Goal: Find specific page/section: Find specific page/section

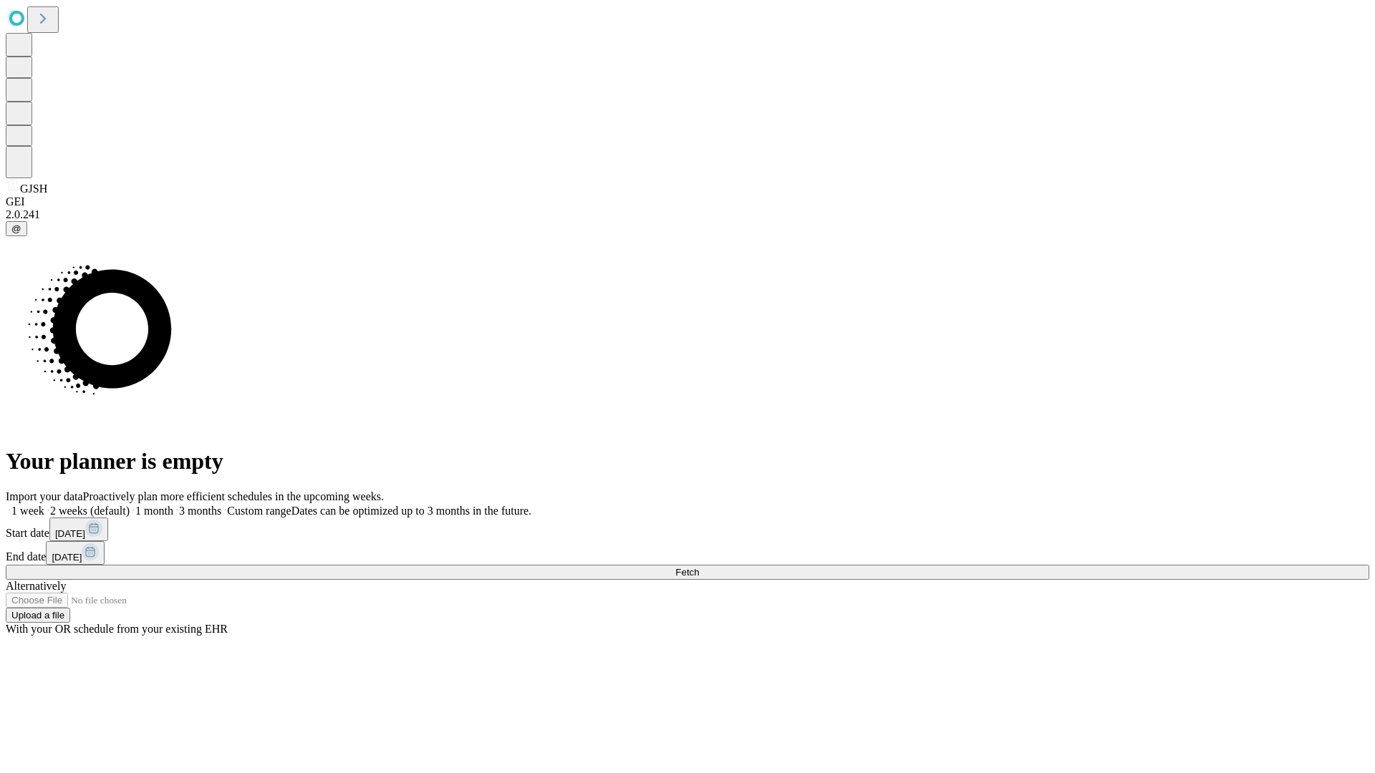
click at [699, 567] on span "Fetch" at bounding box center [687, 572] width 24 height 11
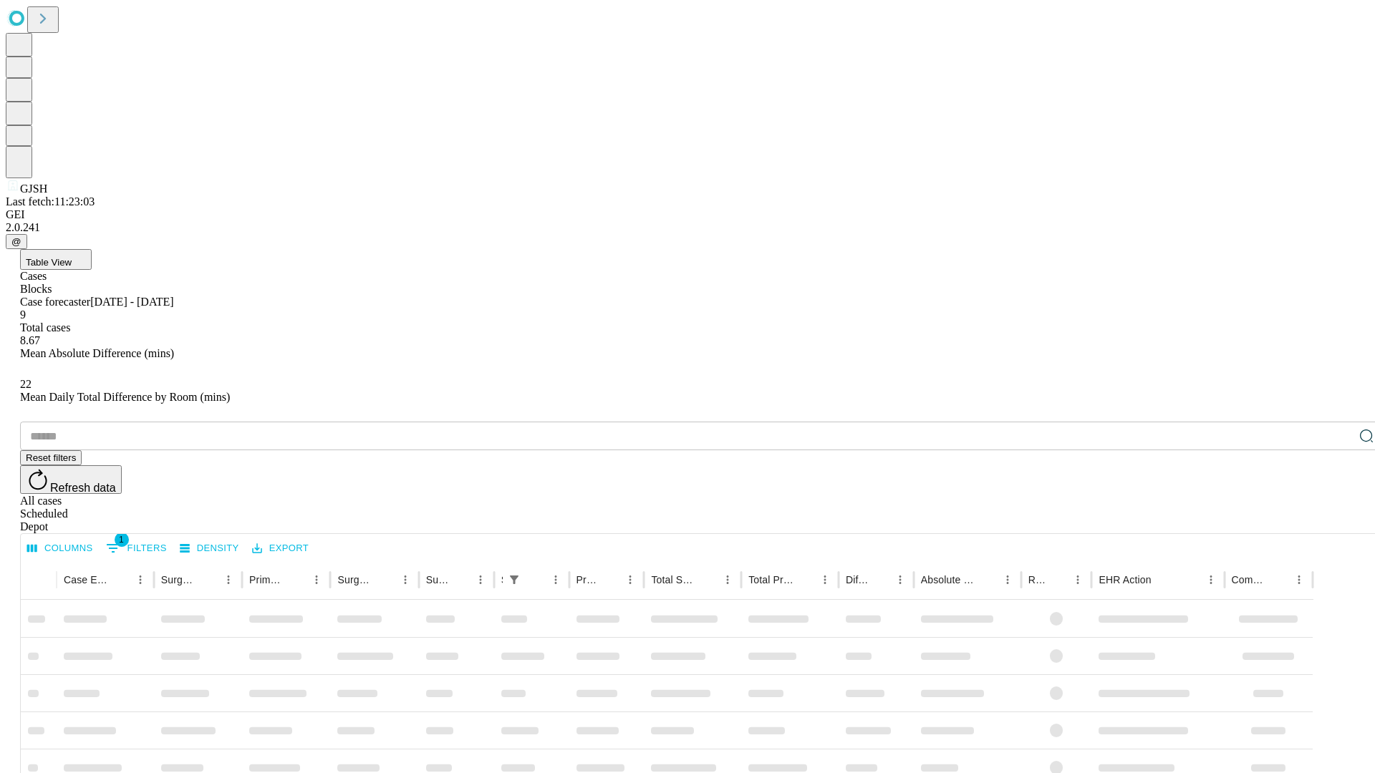
click at [72, 257] on span "Table View" at bounding box center [49, 262] width 46 height 11
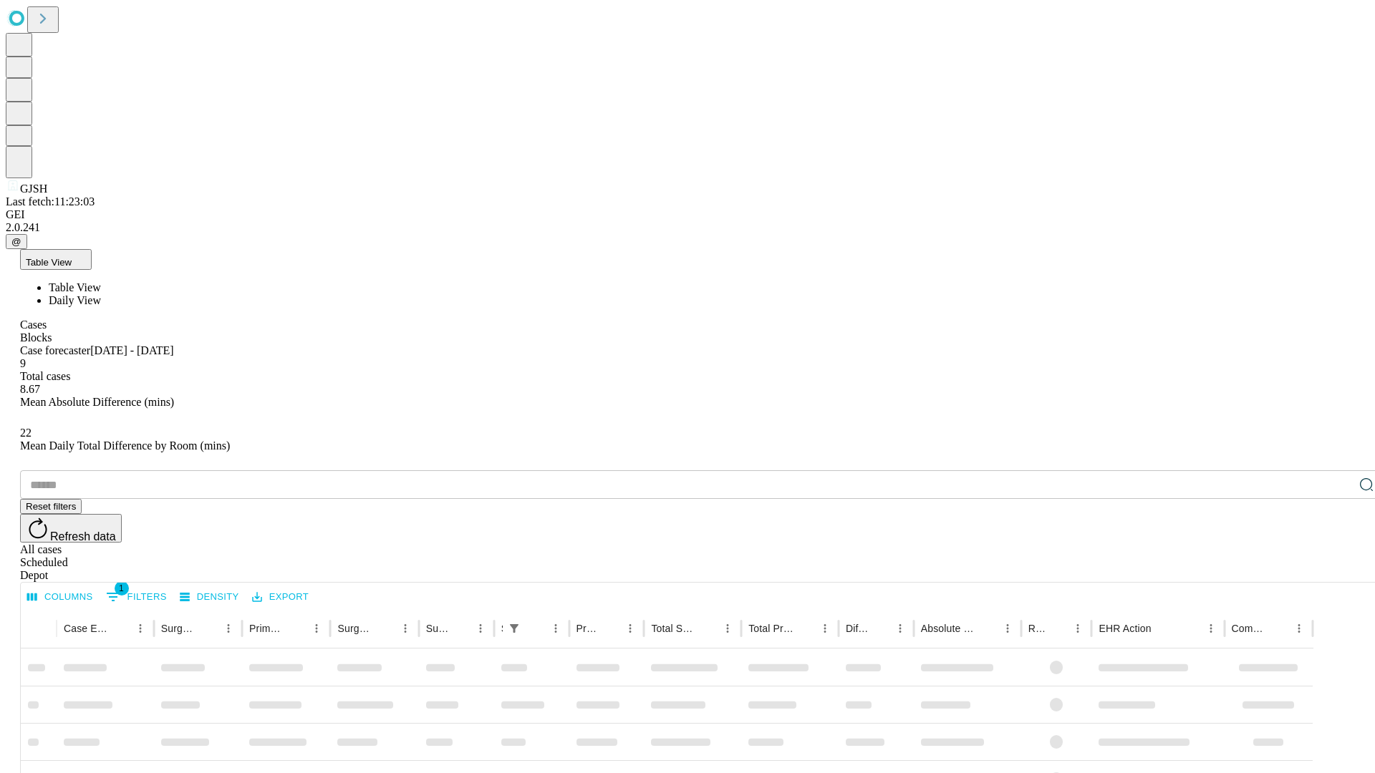
click at [101, 294] on span "Daily View" at bounding box center [75, 300] width 52 height 12
